Goal: Task Accomplishment & Management: Complete application form

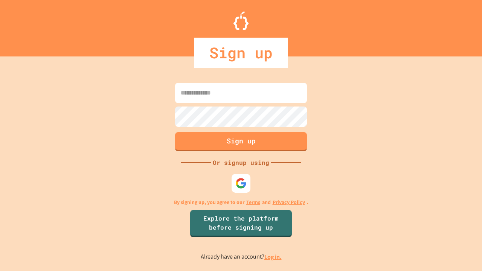
click at [273, 257] on link "Log in." at bounding box center [272, 257] width 17 height 8
